Goal: Book appointment/travel/reservation

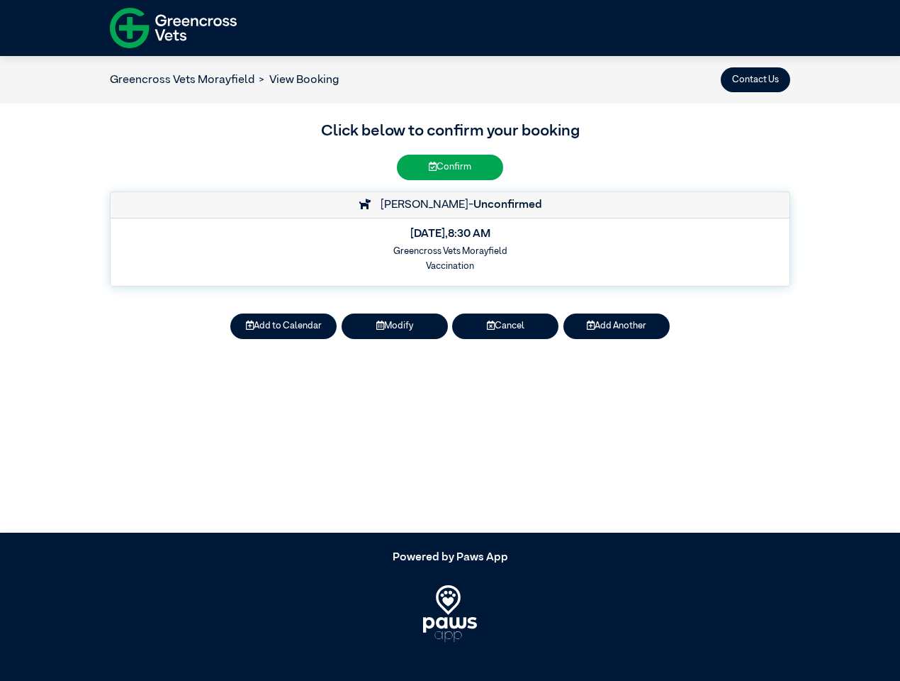
click at [756, 79] on button "Contact Us" at bounding box center [755, 79] width 69 height 25
click at [284, 326] on button "Add to Calendar" at bounding box center [283, 325] width 106 height 25
click at [395, 326] on button "Modify" at bounding box center [395, 325] width 106 height 25
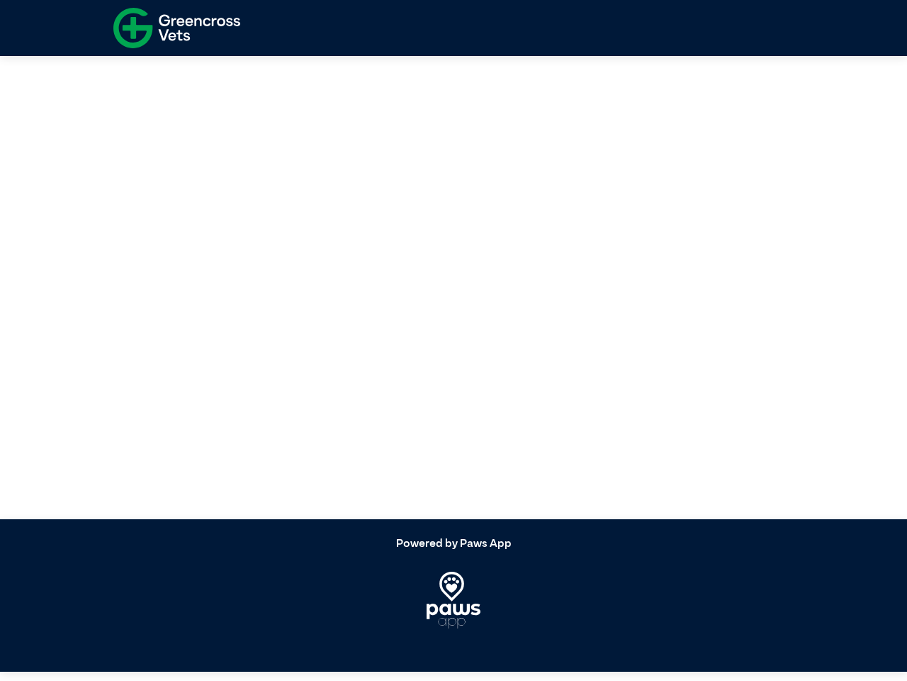
click at [505, 326] on article at bounding box center [453, 281] width 907 height 476
click at [617, 326] on article at bounding box center [453, 281] width 907 height 476
